Goal: Transaction & Acquisition: Purchase product/service

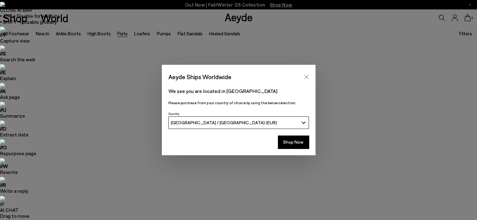
click at [307, 73] on button "Close" at bounding box center [306, 76] width 9 height 9
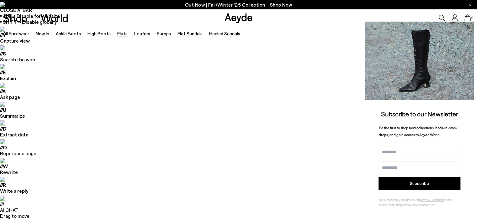
click at [465, 27] on icon at bounding box center [468, 28] width 8 height 8
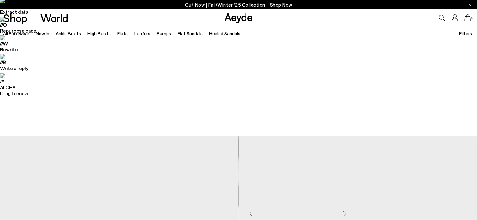
scroll to position [190, 0]
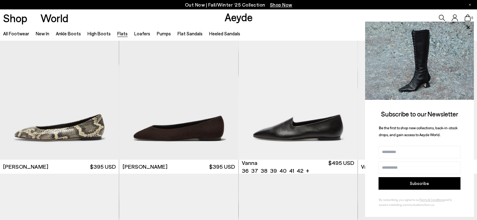
scroll to position [2, 0]
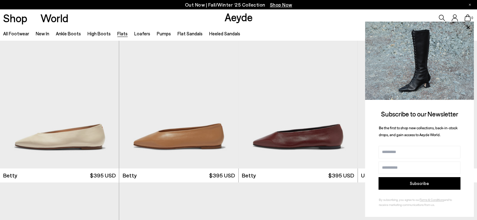
scroll to position [732, 0]
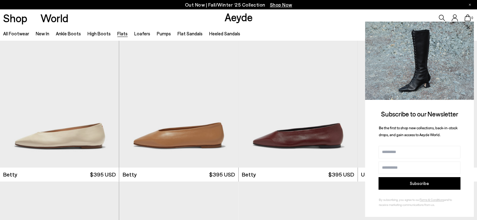
click at [465, 26] on icon at bounding box center [468, 28] width 8 height 8
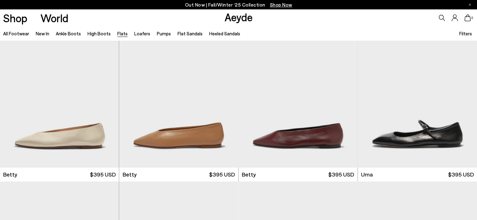
scroll to position [909, 0]
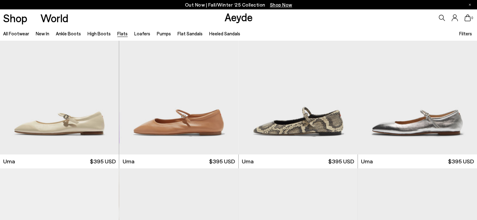
click at [444, 17] on icon at bounding box center [442, 18] width 6 height 6
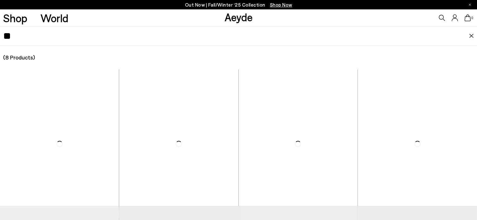
type input "*"
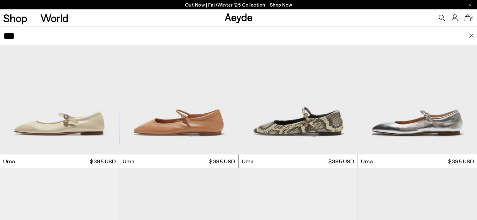
type input "***"
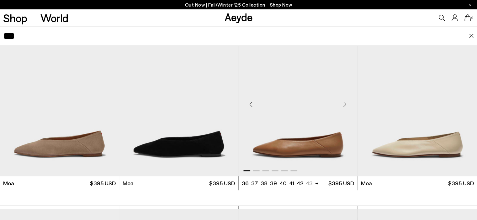
scroll to position [1199, 0]
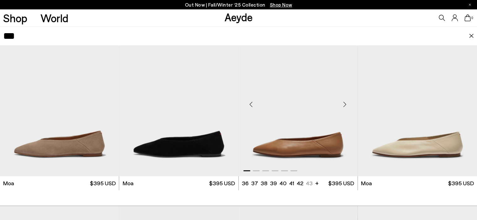
click at [293, 108] on img "1 / 6" at bounding box center [298, 102] width 119 height 150
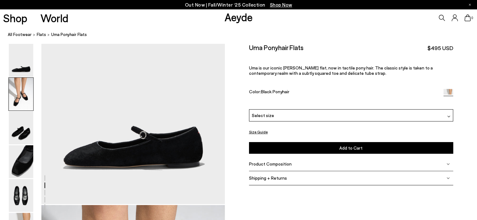
scroll to position [304, 0]
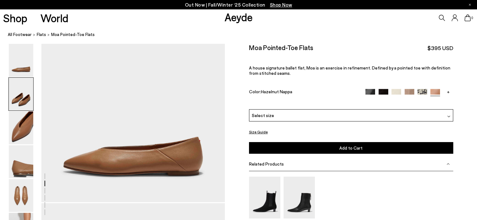
scroll to position [237, 0]
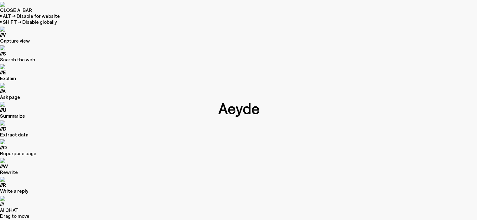
type input "****"
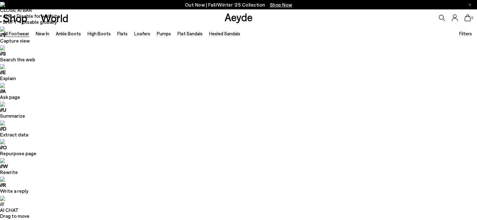
click at [441, 20] on icon at bounding box center [442, 18] width 6 height 6
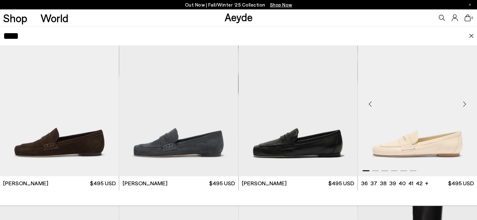
scroll to position [303, 0]
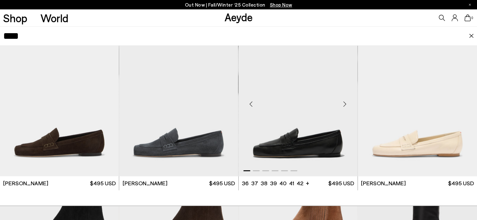
click at [345, 105] on div "Next slide" at bounding box center [345, 104] width 19 height 19
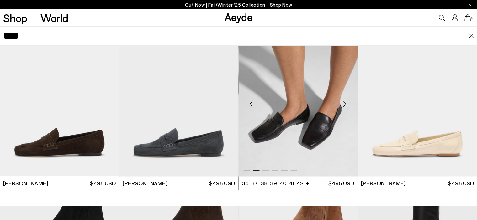
click at [345, 105] on div "Next slide" at bounding box center [345, 104] width 19 height 19
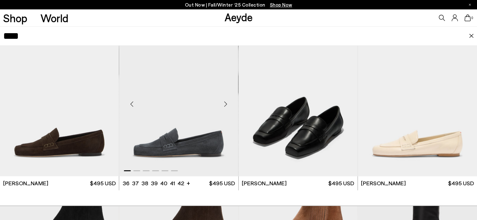
click at [228, 106] on div "Next slide" at bounding box center [225, 104] width 19 height 19
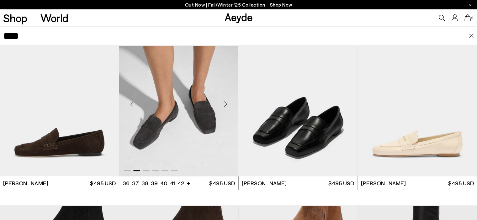
click at [228, 106] on div "Next slide" at bounding box center [225, 104] width 19 height 19
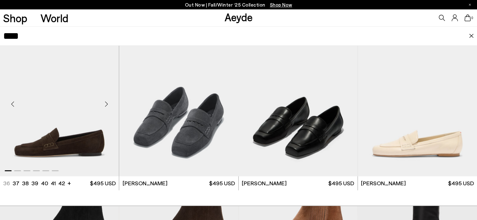
click at [104, 103] on div "Next slide" at bounding box center [106, 104] width 19 height 19
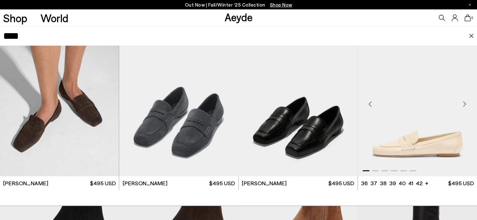
scroll to position [329, 0]
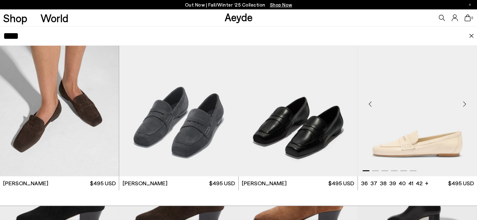
click at [406, 130] on img "1 / 6" at bounding box center [417, 102] width 119 height 150
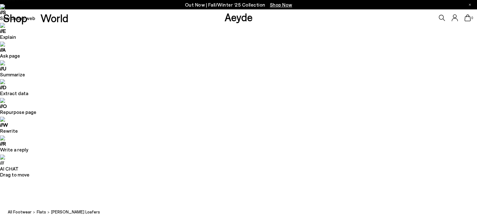
scroll to position [43, 0]
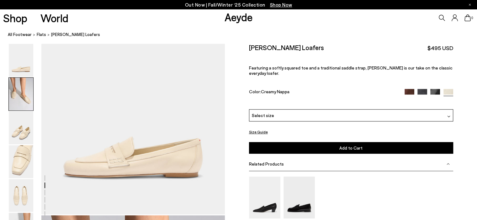
scroll to position [295, 0]
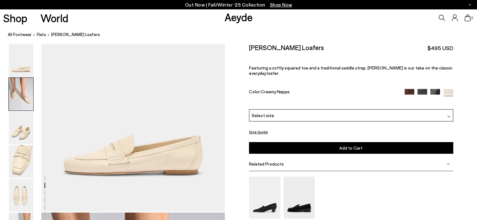
click at [435, 89] on img at bounding box center [435, 94] width 10 height 10
click at [425, 89] on img at bounding box center [422, 94] width 10 height 10
click at [422, 89] on img at bounding box center [422, 94] width 10 height 10
click at [405, 89] on img at bounding box center [410, 94] width 10 height 10
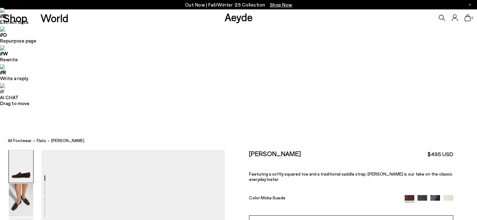
scroll to position [113, 0]
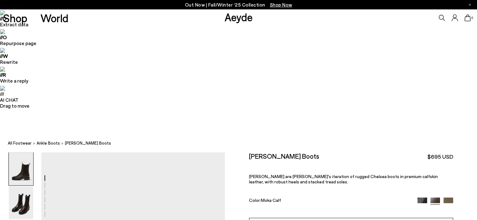
scroll to position [112, 0]
